Goal: Task Accomplishment & Management: Use online tool/utility

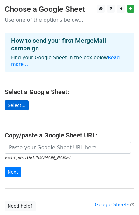
click at [9, 101] on link "Select..." at bounding box center [17, 106] width 24 height 10
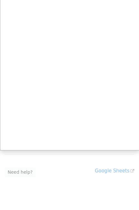
scroll to position [45, 0]
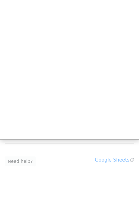
click at [111, 146] on div at bounding box center [69, 82] width 139 height 255
click at [112, 152] on div at bounding box center [69, 82] width 139 height 255
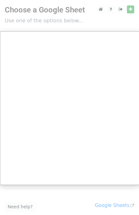
scroll to position [0, 0]
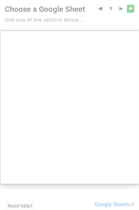
click at [120, 9] on div at bounding box center [69, 127] width 139 height 255
click at [131, 9] on div at bounding box center [69, 127] width 139 height 255
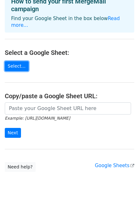
scroll to position [40, 0]
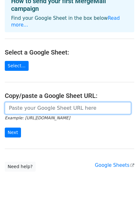
click at [71, 102] on input "url" at bounding box center [68, 108] width 127 height 12
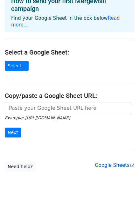
click at [116, 162] on link "Google Sheets" at bounding box center [115, 165] width 40 height 6
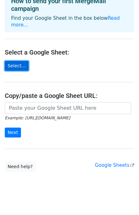
click at [18, 61] on link "Select..." at bounding box center [17, 66] width 24 height 10
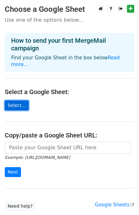
click at [15, 101] on link "Select..." at bounding box center [17, 106] width 24 height 10
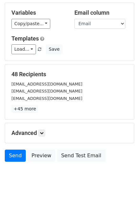
scroll to position [57, 0]
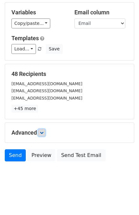
click at [43, 134] on icon at bounding box center [42, 133] width 4 height 4
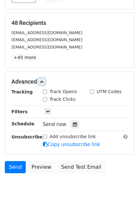
scroll to position [119, 0]
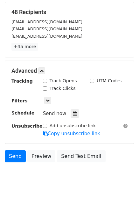
click at [45, 80] on input "Track Opens" at bounding box center [45, 81] width 4 height 4
checkbox input "true"
click at [45, 87] on input "Track Clicks" at bounding box center [45, 88] width 4 height 4
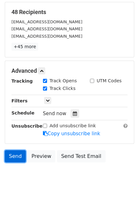
click at [7, 154] on link "Send" at bounding box center [15, 156] width 21 height 12
click at [18, 155] on link "Send" at bounding box center [15, 156] width 21 height 12
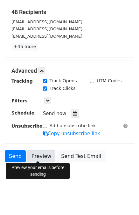
click at [37, 157] on link "Preview" at bounding box center [41, 156] width 28 height 12
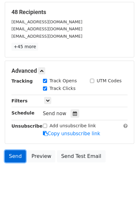
click at [15, 156] on link "Send" at bounding box center [15, 156] width 21 height 12
click at [15, 155] on link "Send" at bounding box center [15, 156] width 21 height 12
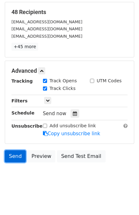
click at [15, 154] on link "Send" at bounding box center [15, 156] width 21 height 12
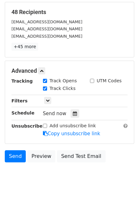
click at [44, 87] on input "Track Clicks" at bounding box center [45, 88] width 4 height 4
checkbox input "false"
click at [45, 80] on input "Track Opens" at bounding box center [45, 81] width 4 height 4
checkbox input "false"
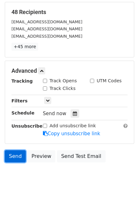
click at [14, 156] on link "Send" at bounding box center [15, 156] width 21 height 12
click at [19, 156] on link "Send" at bounding box center [15, 156] width 21 height 12
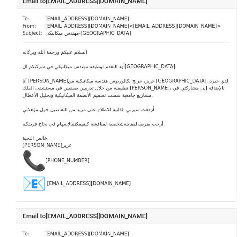
scroll to position [160, 0]
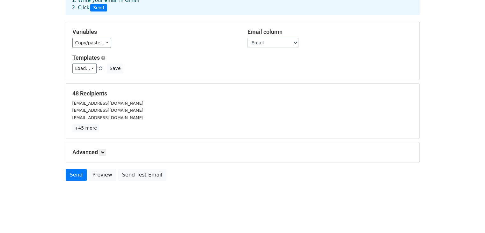
scroll to position [40, 0]
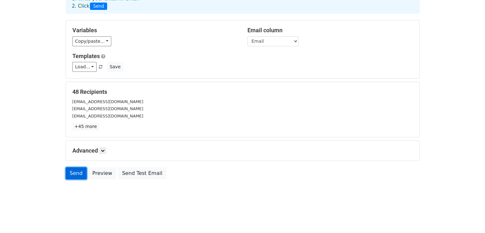
click at [72, 176] on link "Send" at bounding box center [76, 173] width 21 height 12
click at [76, 176] on link "Send" at bounding box center [76, 173] width 21 height 12
click at [78, 179] on div "Send Preview Send Test Email" at bounding box center [243, 174] width 364 height 15
click at [79, 180] on div "Send Preview Send Test Email" at bounding box center [243, 174] width 364 height 15
click at [77, 179] on div "Send Preview Send Test Email" at bounding box center [243, 174] width 364 height 15
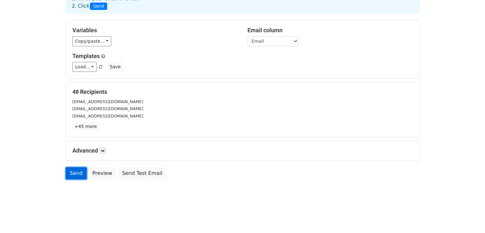
click at [74, 174] on link "Send" at bounding box center [76, 173] width 21 height 12
